Goal: Transaction & Acquisition: Purchase product/service

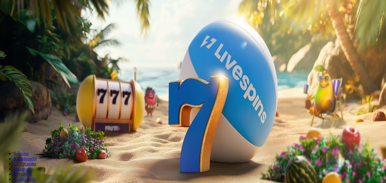
click at [5, 134] on span "minus icon" at bounding box center [5, 134] width 0 height 0
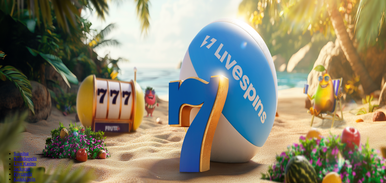
click at [5, 134] on span "minus icon" at bounding box center [5, 134] width 0 height 0
type input "**"
click at [30, 136] on span "Talleta ja pelaa" at bounding box center [17, 138] width 25 height 4
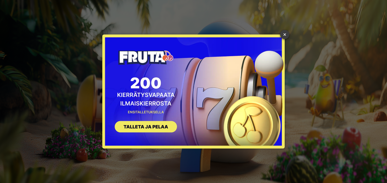
click at [284, 34] on link "×" at bounding box center [284, 34] width 9 height 9
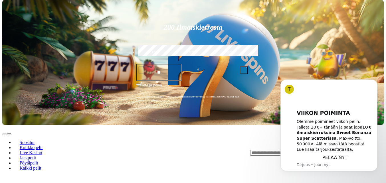
scroll to position [143, 0]
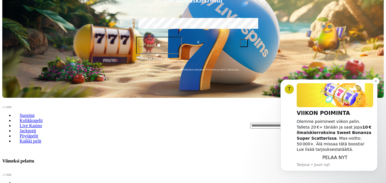
click at [340, 149] on link "täältä" at bounding box center [346, 149] width 12 height 5
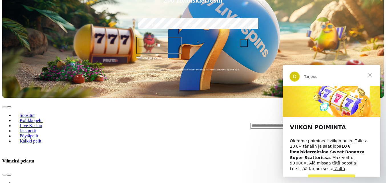
scroll to position [8, 0]
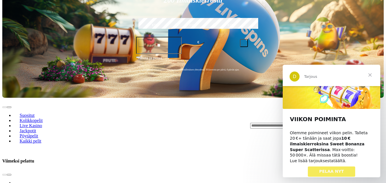
click at [333, 159] on link "täältä" at bounding box center [339, 161] width 12 height 5
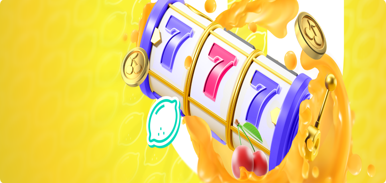
click at [5, 114] on span "chevron-left icon" at bounding box center [5, 114] width 0 height 0
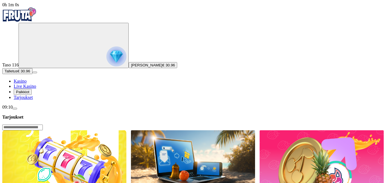
click at [27, 84] on span "Kasino" at bounding box center [20, 81] width 13 height 5
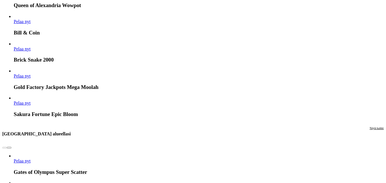
scroll to position [513, 0]
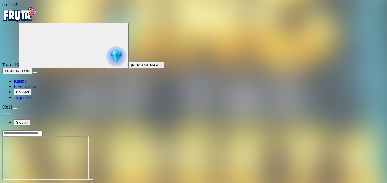
drag, startPoint x: 355, startPoint y: 52, endPoint x: 356, endPoint y: 73, distance: 21.1
click at [14, 183] on span "fullscreen icon" at bounding box center [14, 185] width 0 height 0
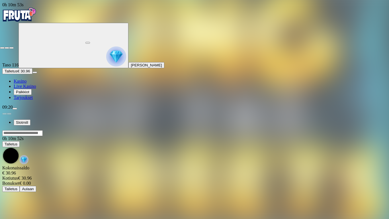
click at [2, 48] on span "close icon" at bounding box center [2, 48] width 0 height 0
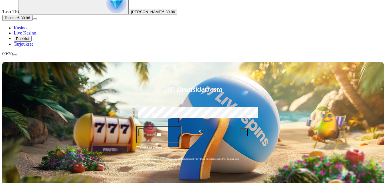
scroll to position [57, 0]
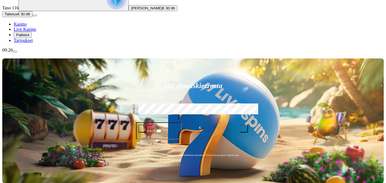
type input "******"
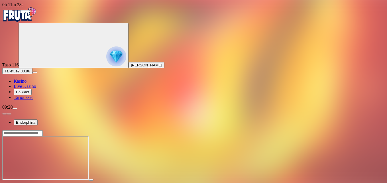
click at [14, 183] on span "fullscreen icon" at bounding box center [14, 185] width 0 height 0
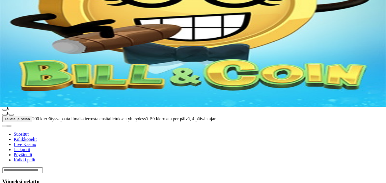
click at [43, 167] on input "Search" at bounding box center [22, 170] width 40 height 6
type input "******"
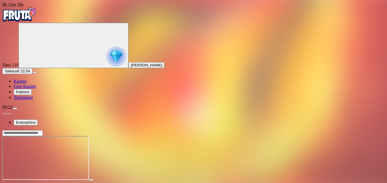
click at [14, 183] on span "fullscreen icon" at bounding box center [14, 185] width 0 height 0
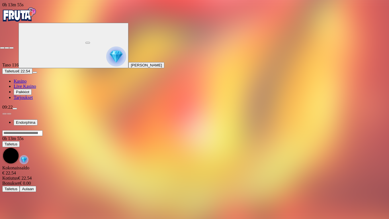
click at [2, 48] on span "close icon" at bounding box center [2, 48] width 0 height 0
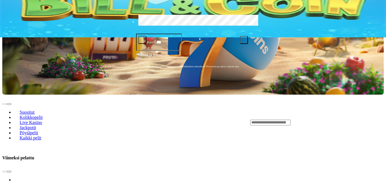
scroll to position [143, 0]
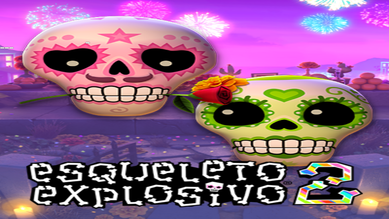
click at [2, 48] on span "close icon" at bounding box center [2, 48] width 0 height 0
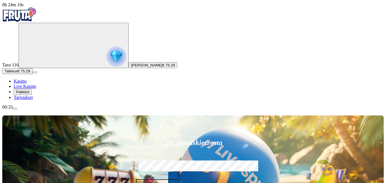
click at [15, 109] on span "menu icon" at bounding box center [15, 109] width 0 height 0
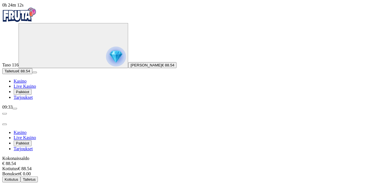
scroll to position [20, 0]
